Goal: Information Seeking & Learning: Learn about a topic

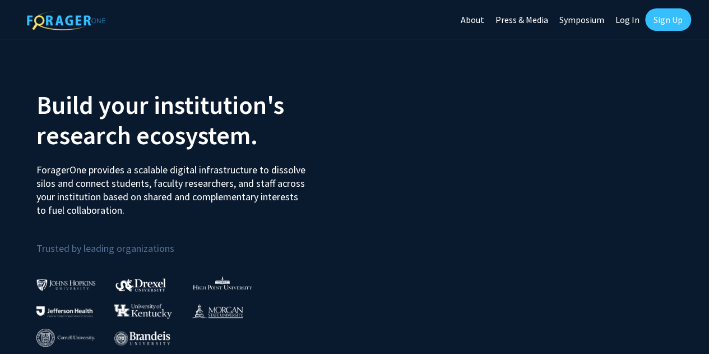
click at [628, 16] on link "Log In" at bounding box center [627, 19] width 35 height 39
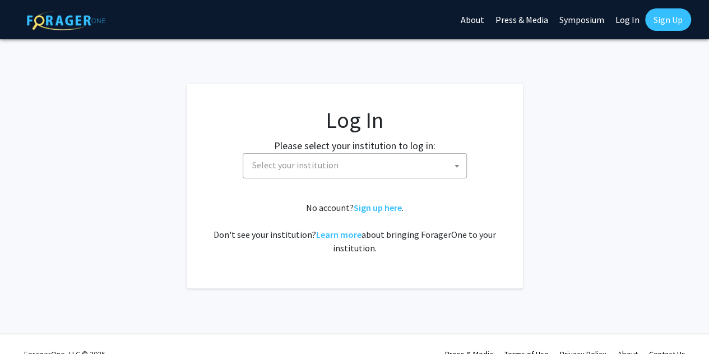
click at [426, 170] on span "Select your institution" at bounding box center [357, 165] width 219 height 23
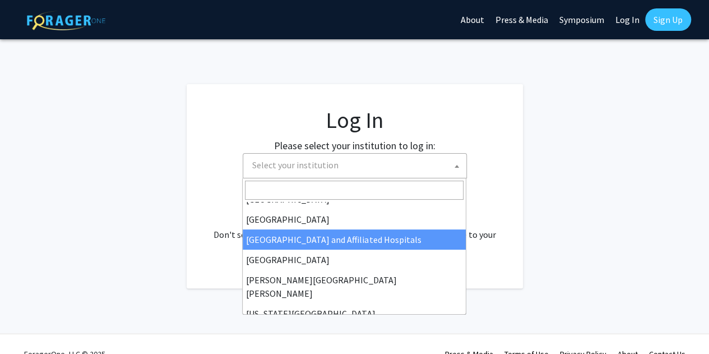
scroll to position [155, 0]
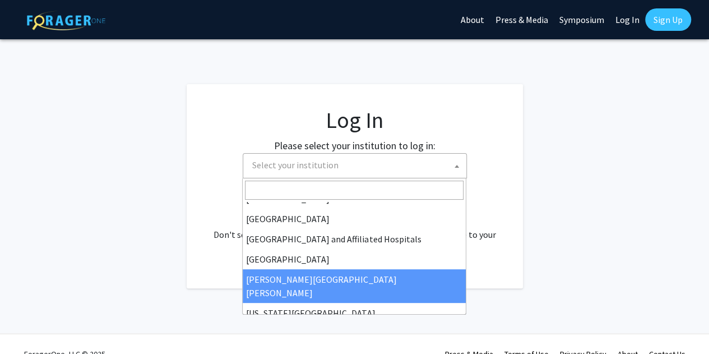
select select "1"
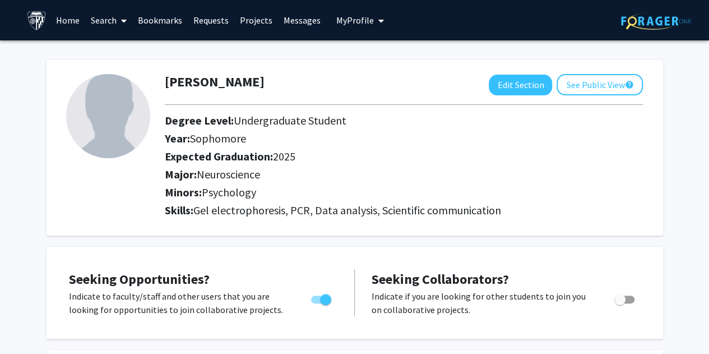
click at [79, 19] on link "Home" at bounding box center [67, 20] width 35 height 39
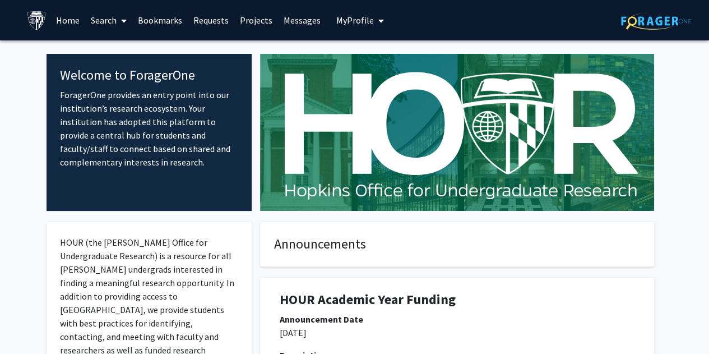
click at [120, 18] on span at bounding box center [122, 20] width 10 height 39
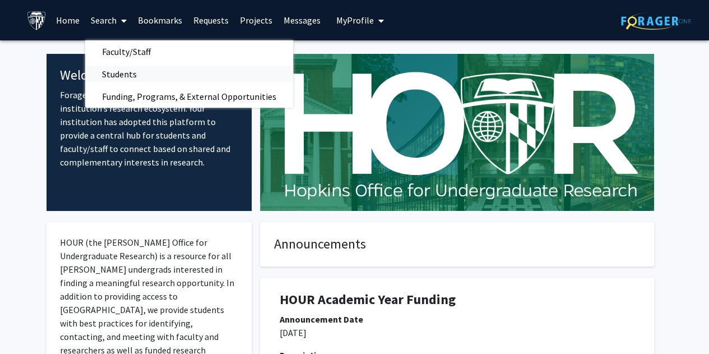
click at [139, 72] on span "Students" at bounding box center [119, 74] width 68 height 22
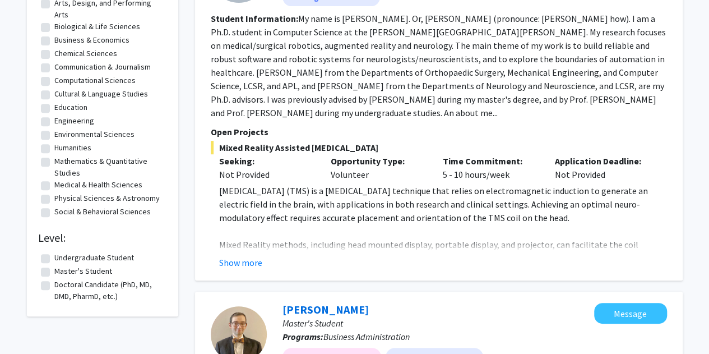
scroll to position [233, 0]
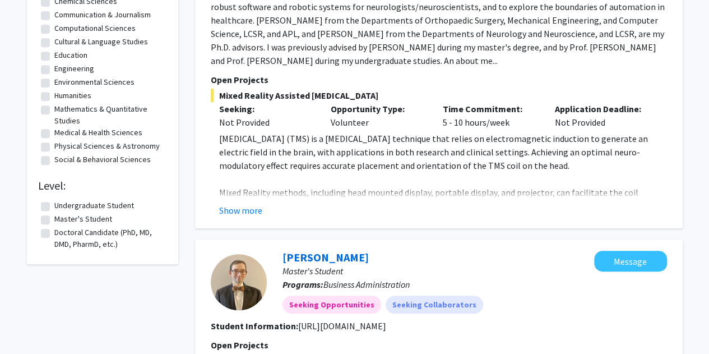
click at [124, 205] on label "Undergraduate Student" at bounding box center [94, 206] width 80 height 12
click at [62, 205] on input "Undergraduate Student" at bounding box center [57, 203] width 7 height 7
checkbox input "true"
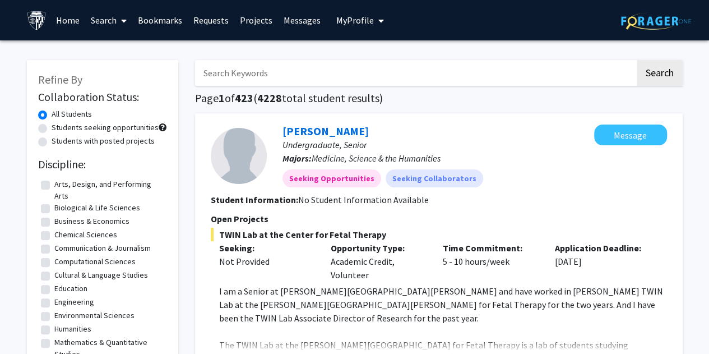
click at [119, 20] on span at bounding box center [122, 20] width 10 height 39
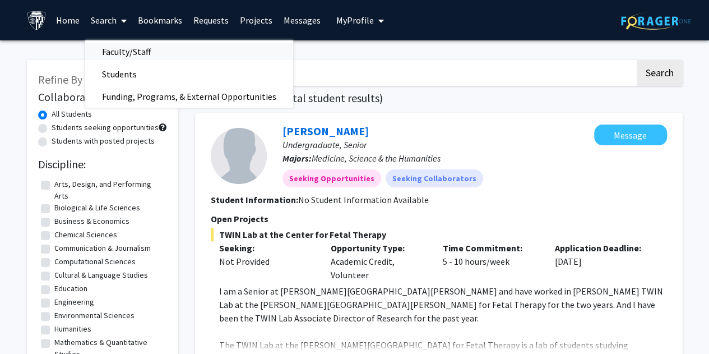
click at [135, 50] on span "Faculty/Staff" at bounding box center [126, 51] width 82 height 22
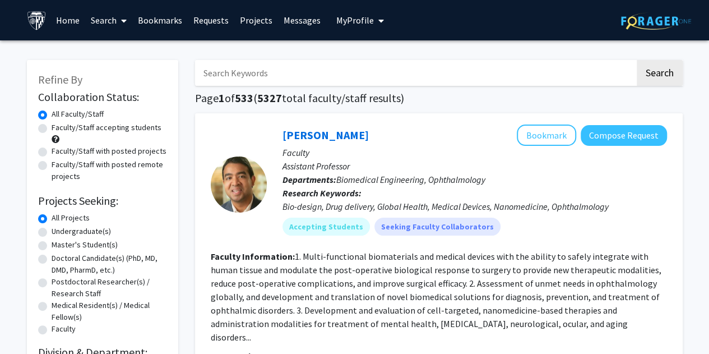
click at [121, 129] on label "Faculty/Staff accepting students" at bounding box center [107, 128] width 110 height 12
click at [59, 129] on input "Faculty/Staff accepting students" at bounding box center [55, 125] width 7 height 7
radio input "true"
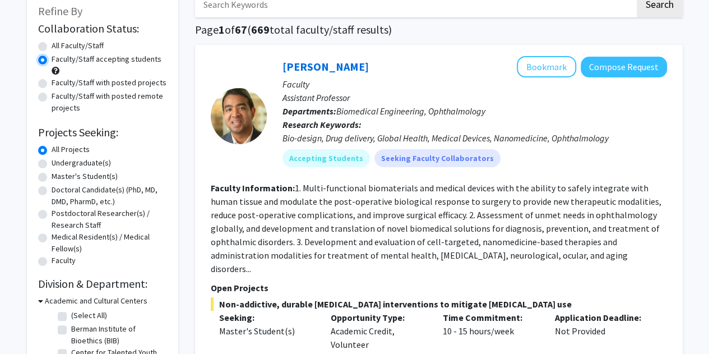
scroll to position [74, 0]
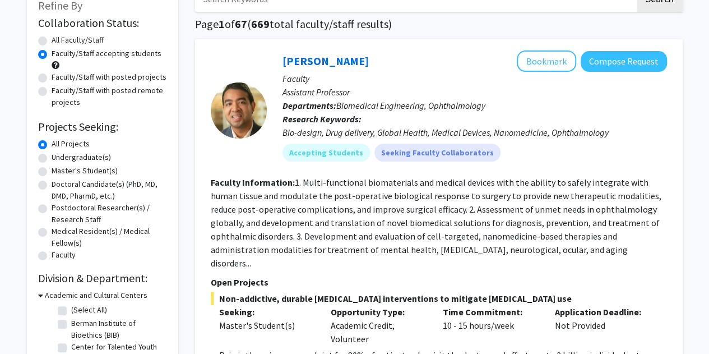
click at [89, 157] on label "Undergraduate(s)" at bounding box center [81, 157] width 59 height 12
click at [59, 157] on input "Undergraduate(s)" at bounding box center [55, 154] width 7 height 7
radio input "true"
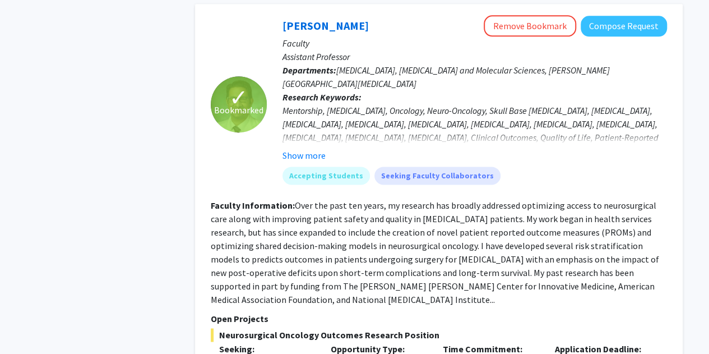
scroll to position [718, 0]
click at [500, 228] on fg-read-more "Over the past ten years, my research has broadly addressed optimizing access to…" at bounding box center [435, 252] width 448 height 105
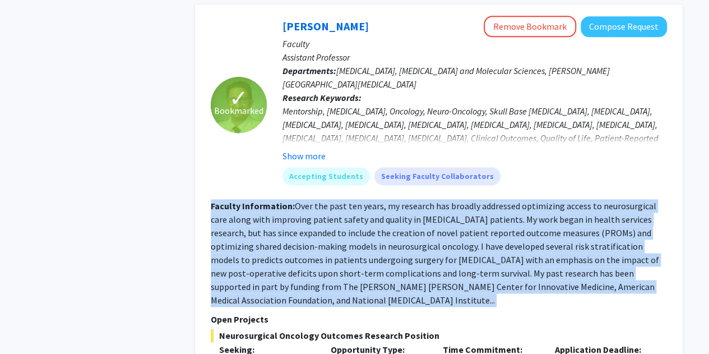
click at [500, 228] on fg-read-more "Over the past ten years, my research has broadly addressed optimizing access to…" at bounding box center [435, 252] width 448 height 105
click at [446, 249] on fg-read-more "Over the past ten years, my research has broadly addressed optimizing access to…" at bounding box center [435, 252] width 448 height 105
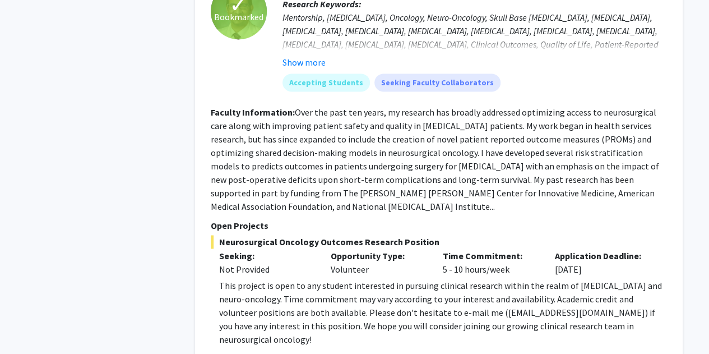
scroll to position [813, 0]
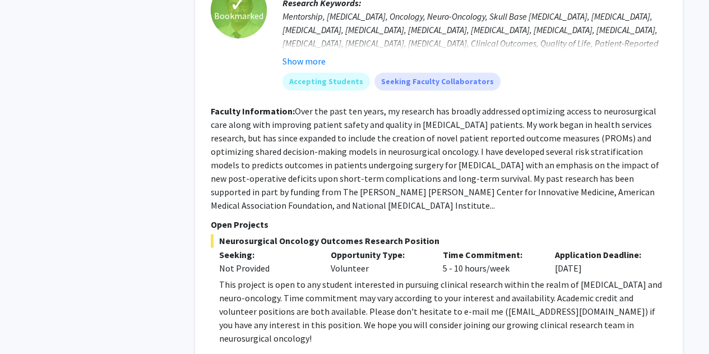
click at [446, 277] on div "This project is open to any student interested in pursuing clinical research wi…" at bounding box center [443, 310] width 448 height 67
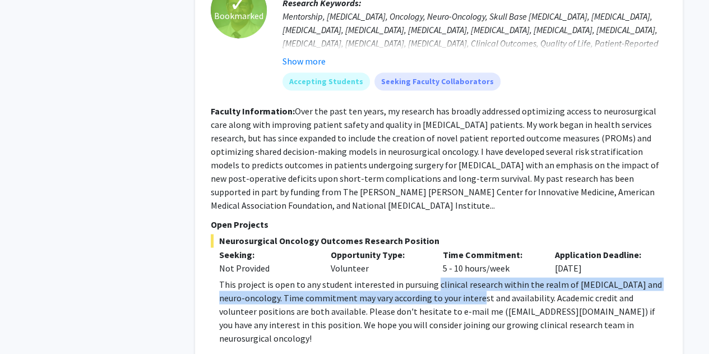
drag, startPoint x: 446, startPoint y: 249, endPoint x: 443, endPoint y: 268, distance: 19.3
click at [443, 277] on div "This project is open to any student interested in pursuing clinical research wi…" at bounding box center [443, 310] width 448 height 67
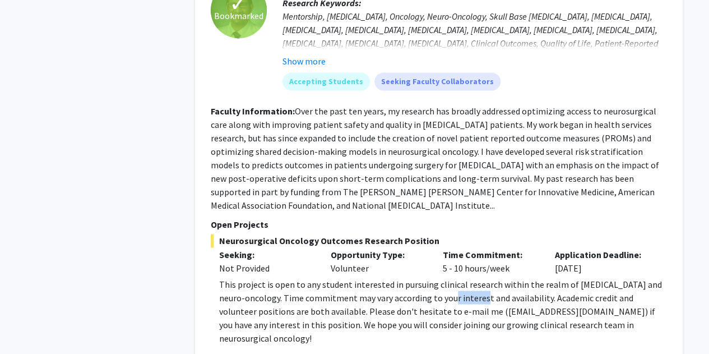
click at [443, 277] on div "This project is open to any student interested in pursuing clinical research wi…" at bounding box center [443, 310] width 448 height 67
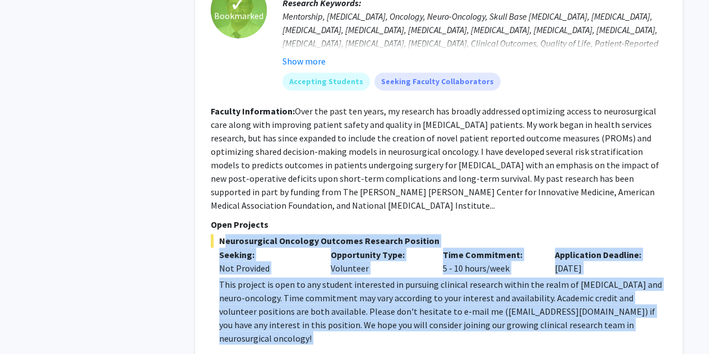
drag, startPoint x: 443, startPoint y: 268, endPoint x: 472, endPoint y: 219, distance: 57.3
click at [472, 234] on div "Neurosurgical Oncology Outcomes Research Position Seeking: Not Provided Opportu…" at bounding box center [439, 289] width 456 height 110
click at [472, 234] on span "Neurosurgical Oncology Outcomes Research Position" at bounding box center [439, 240] width 456 height 13
drag, startPoint x: 472, startPoint y: 219, endPoint x: 499, endPoint y: 290, distance: 75.8
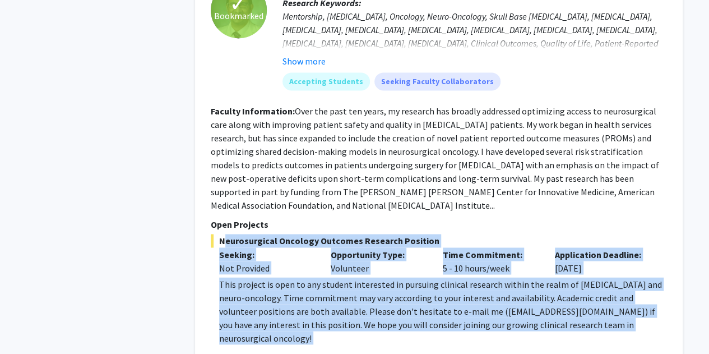
click at [499, 290] on div "Neurosurgical Oncology Outcomes Research Position Seeking: Not Provided Opportu…" at bounding box center [439, 289] width 456 height 110
click at [499, 290] on div "This project is open to any student interested in pursuing clinical research wi…" at bounding box center [443, 310] width 448 height 67
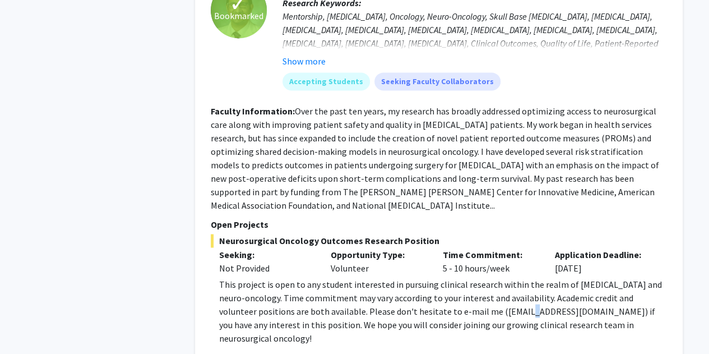
click at [499, 290] on div "This project is open to any student interested in pursuing clinical research wi…" at bounding box center [443, 310] width 448 height 67
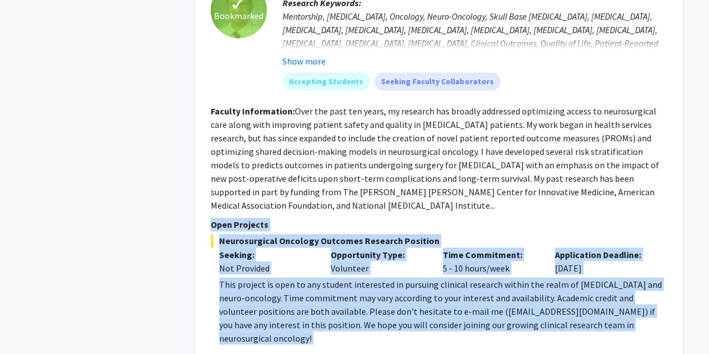
drag, startPoint x: 499, startPoint y: 290, endPoint x: 514, endPoint y: 196, distance: 94.8
click at [514, 217] on p "Open Projects" at bounding box center [439, 223] width 456 height 13
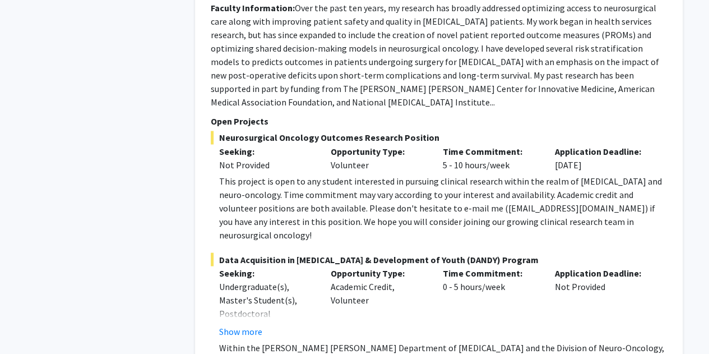
scroll to position [917, 0]
click at [514, 196] on div "This project is open to any student interested in pursuing clinical research wi…" at bounding box center [443, 206] width 448 height 67
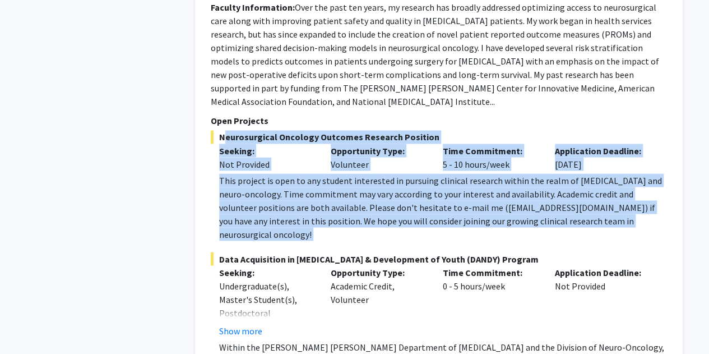
drag, startPoint x: 514, startPoint y: 196, endPoint x: 514, endPoint y: 115, distance: 81.3
click at [514, 130] on div "Neurosurgical Oncology Outcomes Research Position Seeking: Not Provided Opportu…" at bounding box center [439, 185] width 456 height 110
click at [514, 130] on span "Neurosurgical Oncology Outcomes Research Position" at bounding box center [439, 136] width 456 height 13
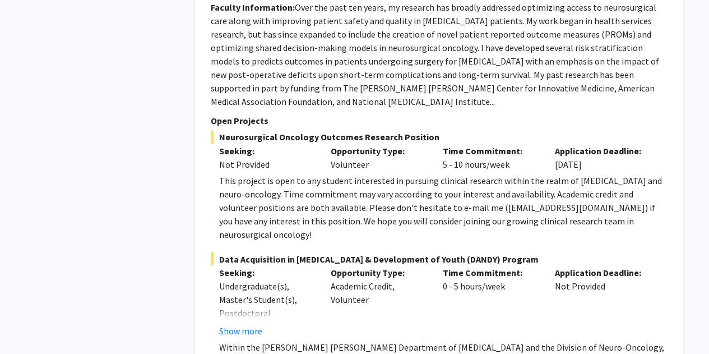
click at [523, 130] on span "Neurosurgical Oncology Outcomes Research Position" at bounding box center [439, 136] width 456 height 13
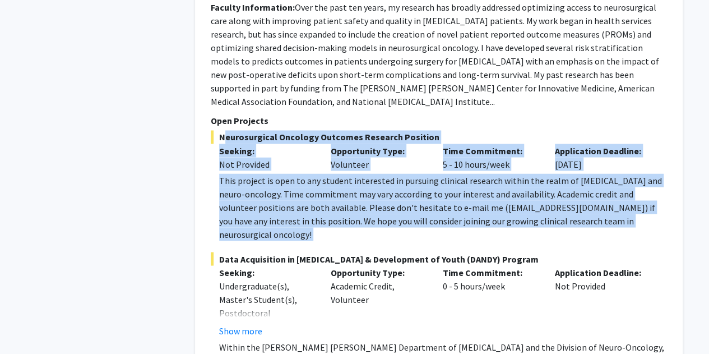
drag, startPoint x: 523, startPoint y: 109, endPoint x: 586, endPoint y: 187, distance: 99.6
click at [586, 187] on div "Neurosurgical Oncology Outcomes Research Position Seeking: Not Provided Opportu…" at bounding box center [439, 185] width 456 height 110
click at [586, 187] on div "This project is open to any student interested in pursuing clinical research wi…" at bounding box center [443, 206] width 448 height 67
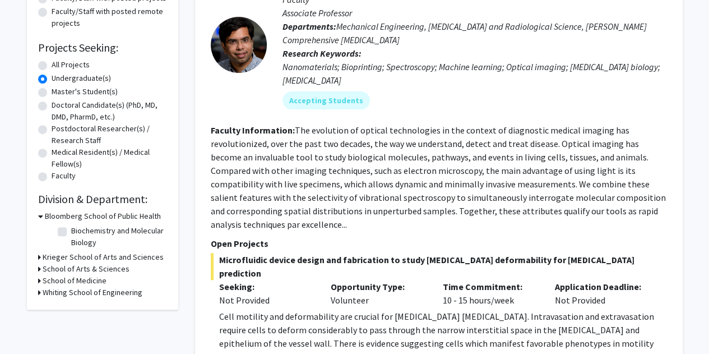
scroll to position [0, 0]
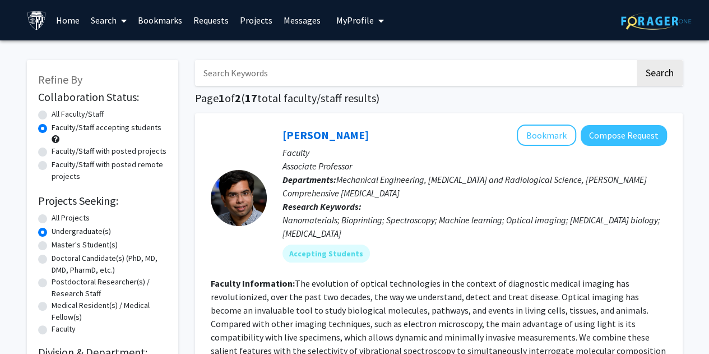
click at [72, 288] on label "Postdoctoral Researcher(s) / Research Staff" at bounding box center [109, 288] width 115 height 24
click at [59, 283] on input "Postdoctoral Researcher(s) / Research Staff" at bounding box center [55, 279] width 7 height 7
radio input "true"
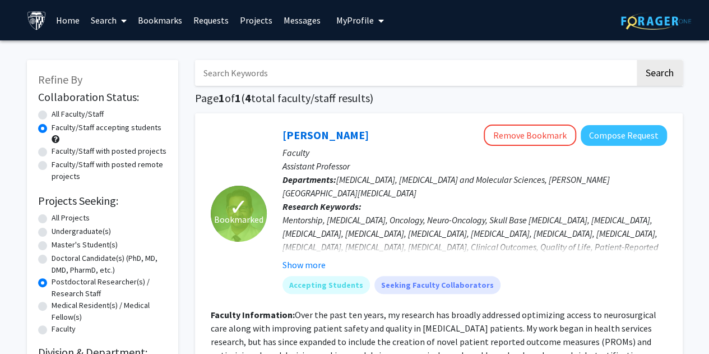
click at [78, 231] on label "Undergraduate(s)" at bounding box center [81, 231] width 59 height 12
click at [59, 231] on input "Undergraduate(s)" at bounding box center [55, 228] width 7 height 7
radio input "true"
